Goal: Transaction & Acquisition: Download file/media

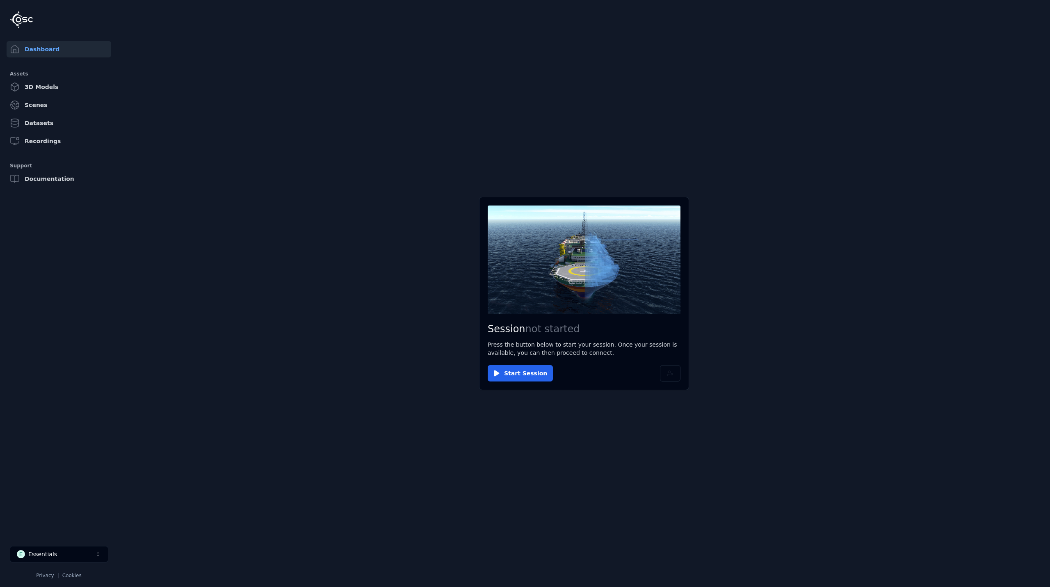
click at [531, 366] on button "Start Session" at bounding box center [520, 373] width 65 height 16
click at [502, 366] on button "Connect" at bounding box center [507, 373] width 38 height 16
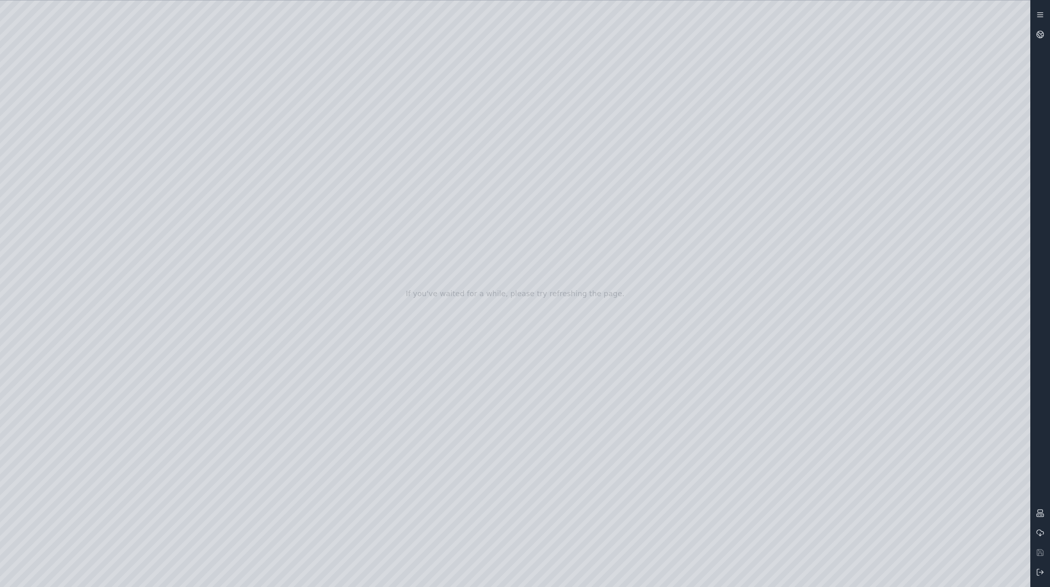
click at [1040, 16] on icon at bounding box center [1040, 15] width 8 height 8
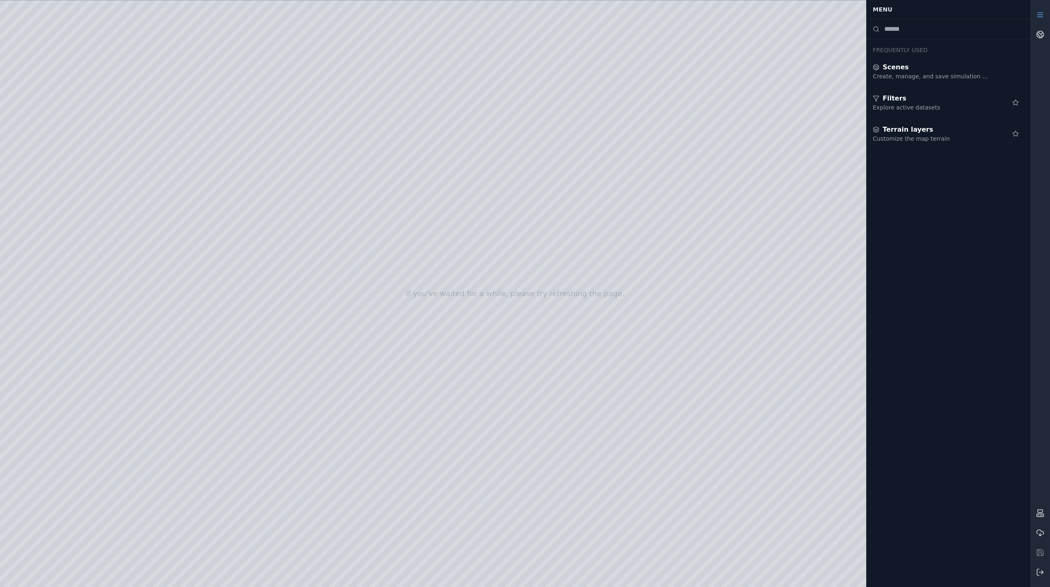
click at [1040, 16] on icon at bounding box center [1040, 15] width 8 height 8
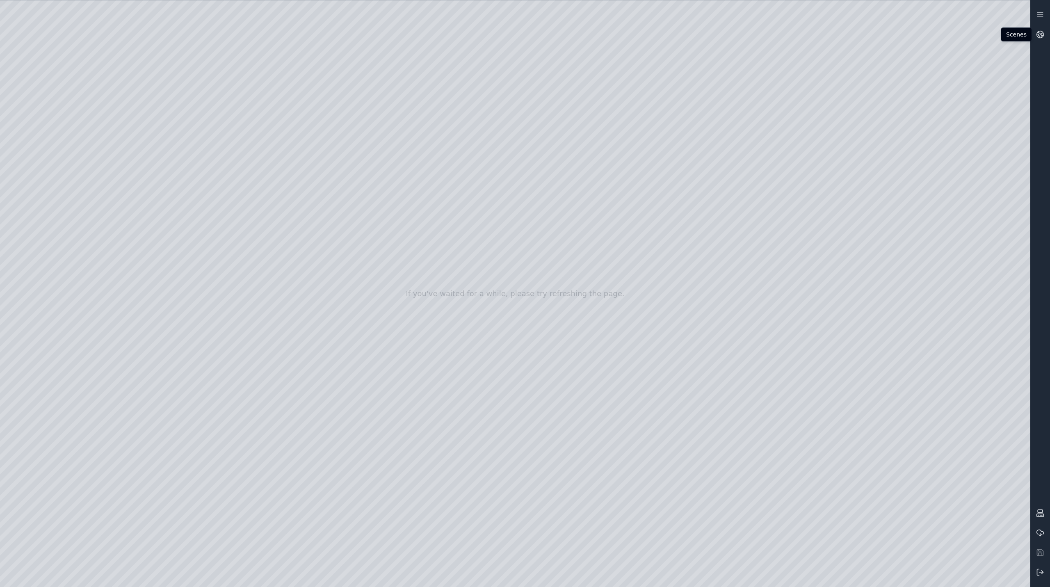
click at [926, 61] on div at bounding box center [515, 293] width 1031 height 587
click at [1041, 572] on line at bounding box center [1042, 572] width 4 height 0
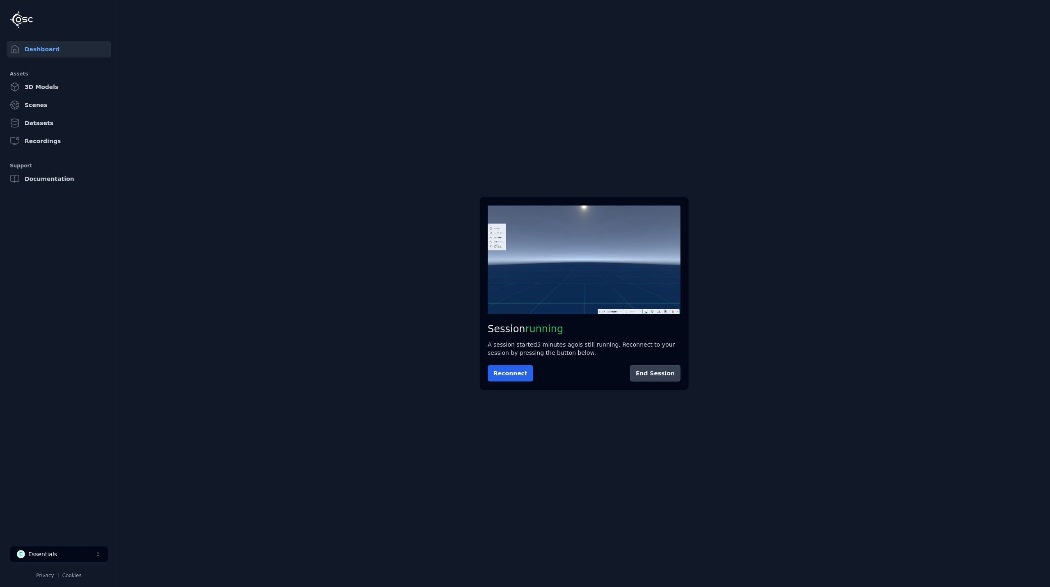
click at [653, 377] on button "End Session" at bounding box center [655, 373] width 50 height 16
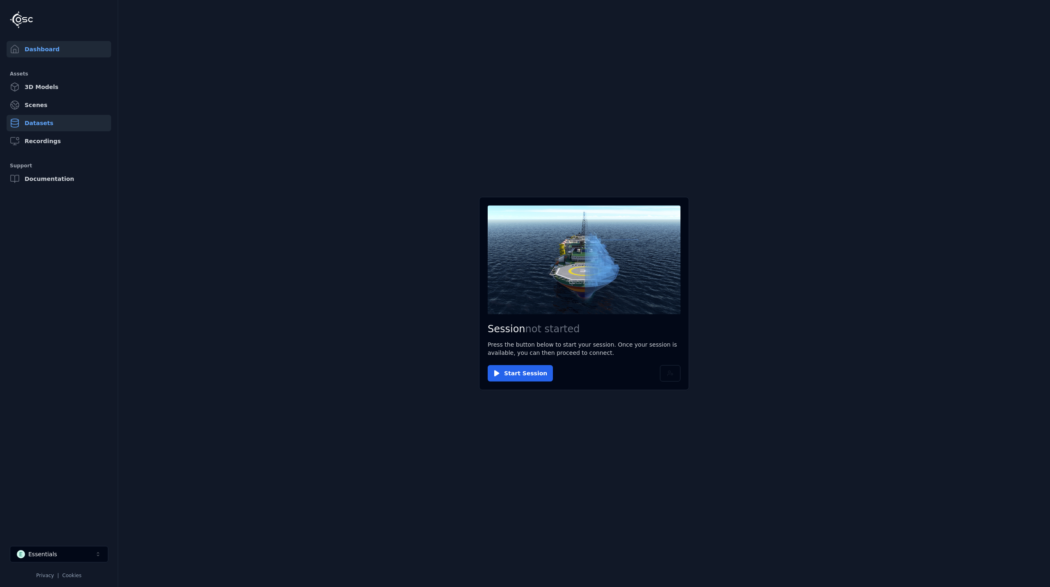
click at [57, 124] on link "Datasets" at bounding box center [59, 123] width 105 height 16
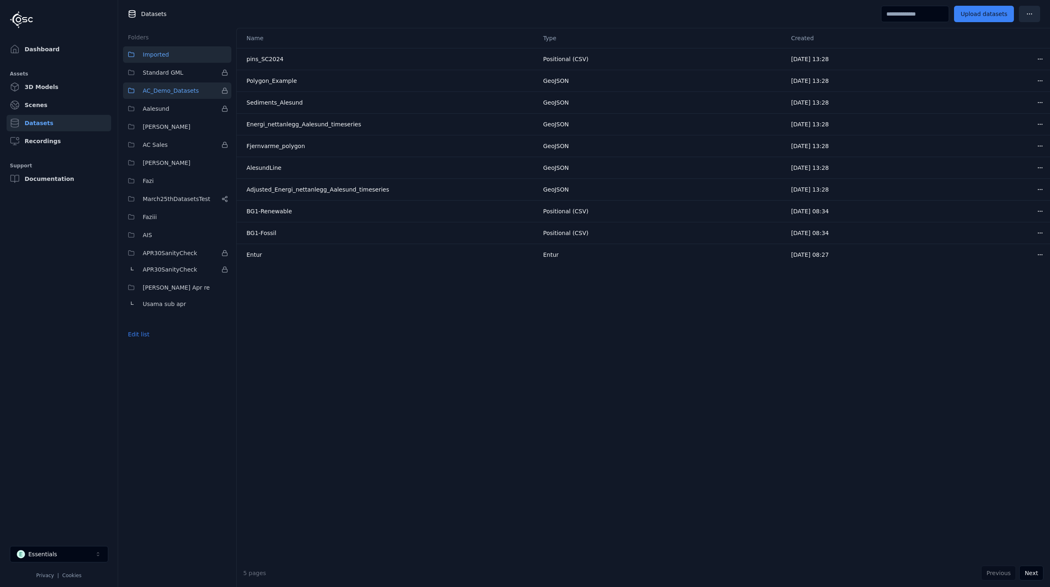
click at [166, 96] on button "AC_Demo_Datasets" at bounding box center [177, 90] width 108 height 16
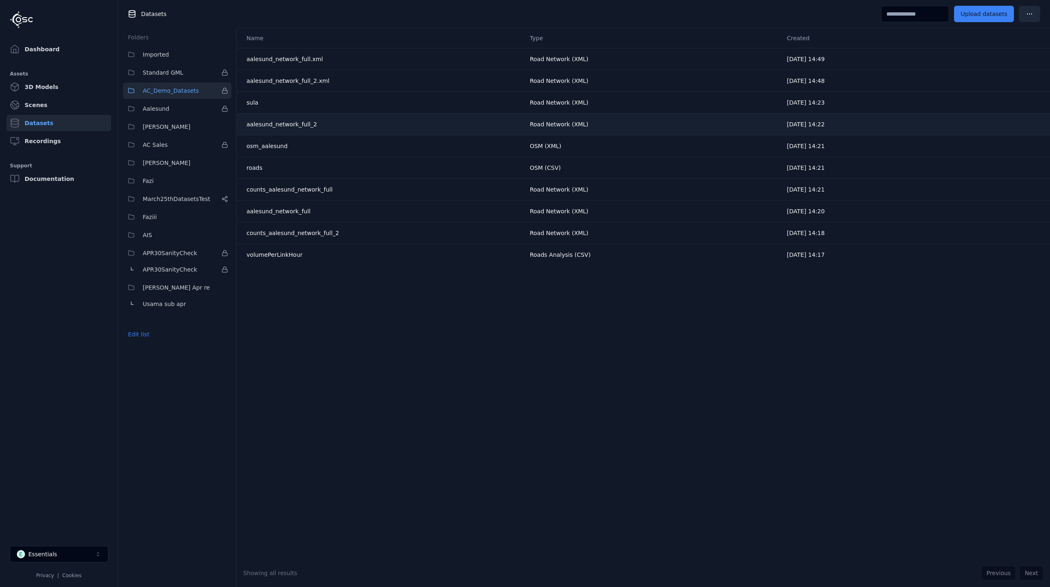
click at [301, 125] on div "aalesund_network_full_2" at bounding box center [339, 124] width 184 height 8
click at [137, 182] on button "Fazi" at bounding box center [177, 181] width 108 height 16
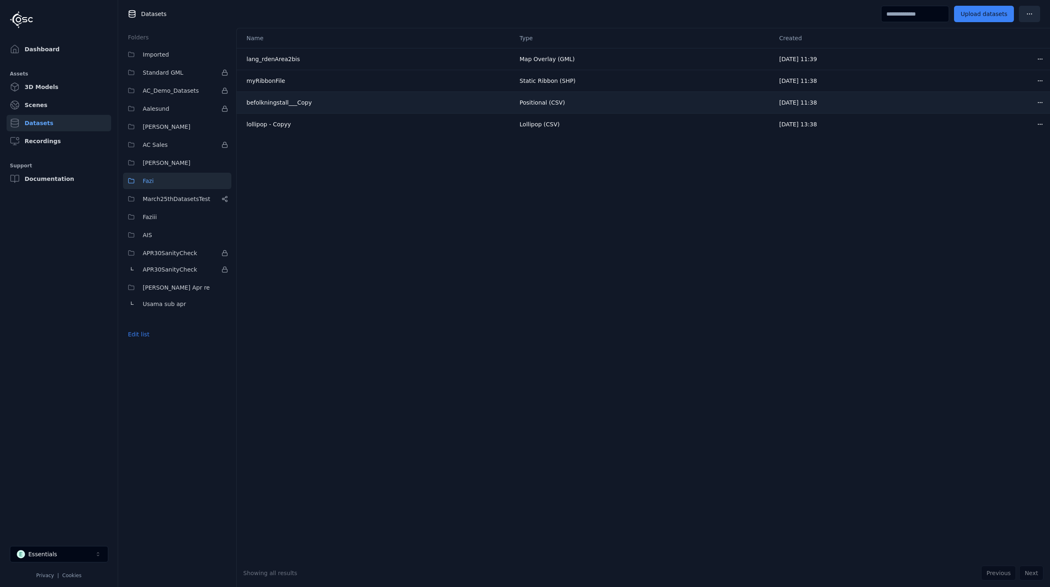
click at [274, 108] on td "befolkningstall___Copy" at bounding box center [375, 102] width 277 height 22
click at [546, 105] on td "Positional (CSV)" at bounding box center [643, 102] width 260 height 22
click at [1039, 99] on html "Dashboard Assets 3D Models Scenes Datasets Recordings Support Documentation E E…" at bounding box center [525, 293] width 1050 height 587
click at [1006, 161] on div "Download" at bounding box center [1016, 160] width 48 height 13
drag, startPoint x: 605, startPoint y: 523, endPoint x: 601, endPoint y: 522, distance: 4.6
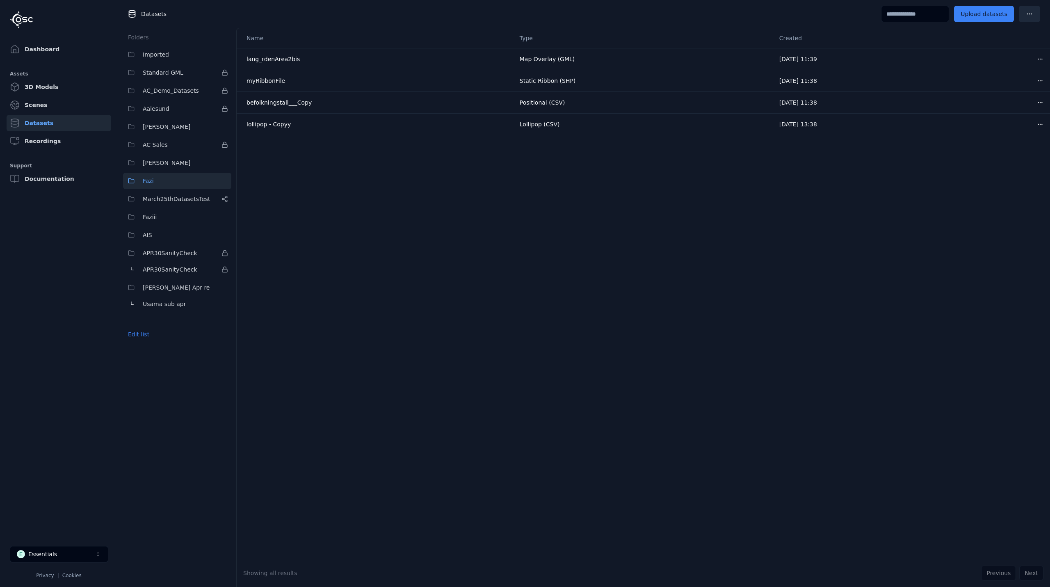
click at [604, 523] on div "Name Type Created lang_rdenArea2bis Map Overlay (GML) [DATE] 11:39 Open menu my…" at bounding box center [644, 293] width 814 height 531
